Goal: Information Seeking & Learning: Check status

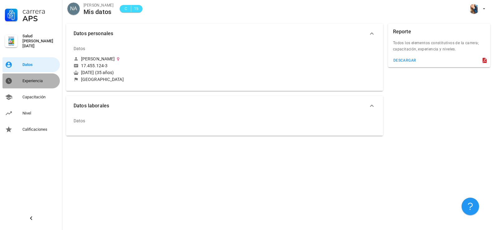
click at [31, 76] on div "Experiencia" at bounding box center [39, 81] width 35 height 10
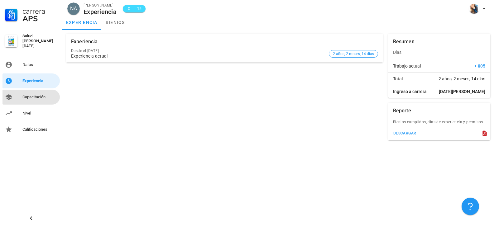
click at [31, 98] on div "Capacitación" at bounding box center [39, 97] width 35 height 10
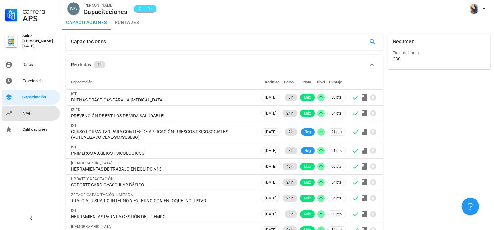
click at [28, 111] on div "Nivel" at bounding box center [39, 113] width 35 height 5
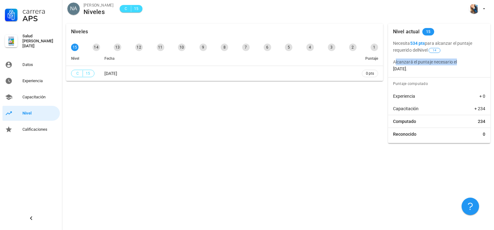
drag, startPoint x: 396, startPoint y: 62, endPoint x: 464, endPoint y: 63, distance: 68.0
click at [464, 63] on p "Alcanzará el puntaje necesario el [DATE] ." at bounding box center [439, 66] width 92 height 14
click at [449, 68] on p "Alcanzará el puntaje necesario el [DATE] ." at bounding box center [439, 66] width 92 height 14
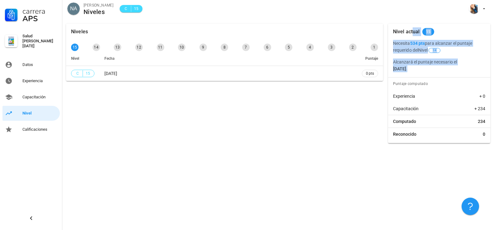
drag, startPoint x: 392, startPoint y: 33, endPoint x: 450, endPoint y: 70, distance: 69.0
click at [450, 70] on div "Nivel actual 15 Necesita 534 pts para alcanzar el puntaje requerido del Nivel 1…" at bounding box center [439, 84] width 102 height 120
click at [450, 68] on p "Alcanzará el puntaje necesario el [DATE] ." at bounding box center [439, 66] width 92 height 14
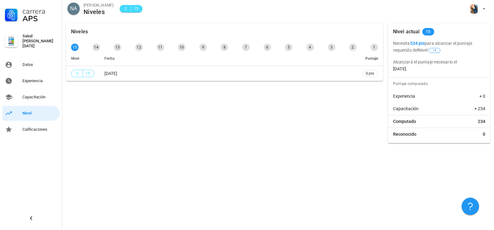
click at [276, 107] on div "Niveles 15 14 13 12 11 10 9 8 7 6 5 4 3 2 1 Nivel Fecha Puntaje C 15 [DATE] 0 p…" at bounding box center [225, 83] width 322 height 125
click at [25, 60] on div "Datos" at bounding box center [39, 65] width 35 height 10
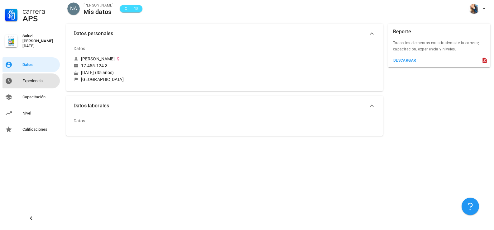
drag, startPoint x: 38, startPoint y: 75, endPoint x: 38, endPoint y: 79, distance: 3.4
click at [38, 76] on div "Experiencia" at bounding box center [39, 81] width 35 height 10
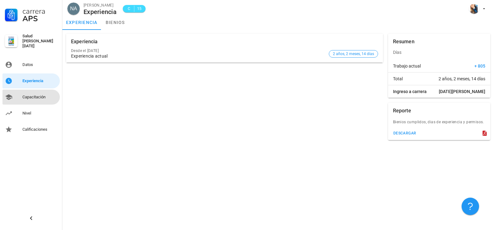
click at [45, 98] on div "Capacitación" at bounding box center [39, 97] width 35 height 10
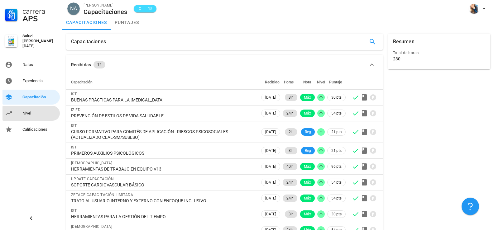
click at [39, 116] on div "Nivel" at bounding box center [39, 113] width 35 height 10
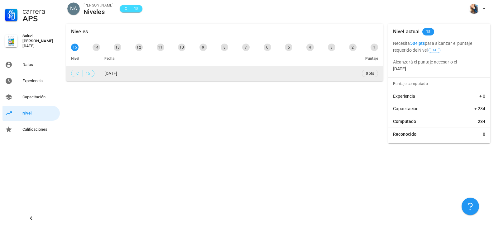
drag, startPoint x: 105, startPoint y: 74, endPoint x: 138, endPoint y: 74, distance: 33.4
click at [138, 74] on td "[DATE]" at bounding box center [227, 73] width 257 height 15
click at [294, 74] on td "[DATE]" at bounding box center [227, 73] width 257 height 15
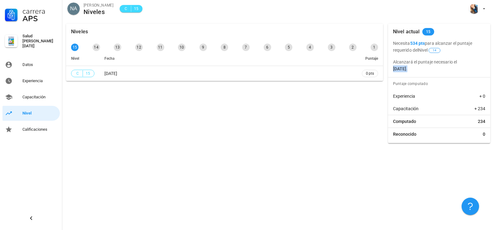
drag, startPoint x: 392, startPoint y: 68, endPoint x: 470, endPoint y: 67, distance: 77.6
click at [470, 67] on div "Necesita 534 pts para alcanzar el puntaje requerido del Nivel 14 Alcanzará el p…" at bounding box center [439, 56] width 102 height 32
click at [470, 67] on p "Alcanzará el puntaje necesario el [DATE] ." at bounding box center [439, 66] width 92 height 14
drag, startPoint x: 94, startPoint y: 49, endPoint x: 76, endPoint y: 51, distance: 18.9
click at [94, 49] on div "14" at bounding box center [96, 47] width 7 height 7
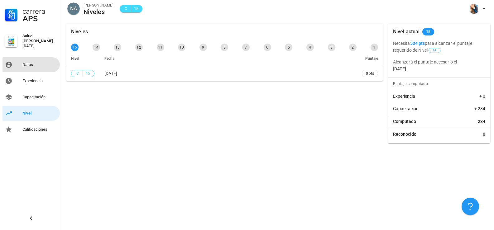
click at [40, 60] on div "Datos" at bounding box center [39, 65] width 35 height 10
